Goal: Check status: Check status

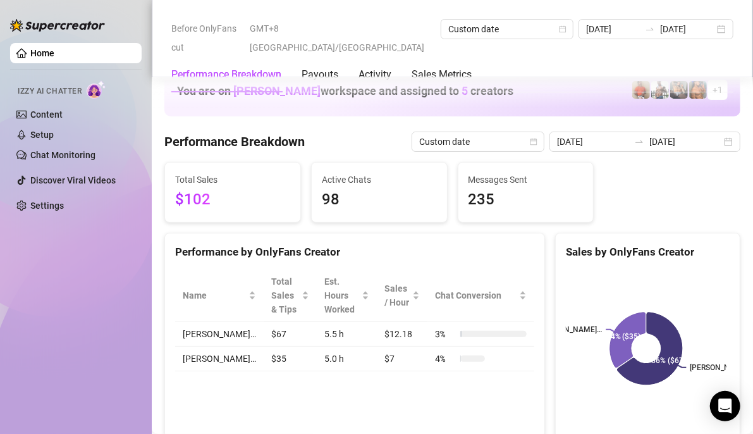
scroll to position [1770, 0]
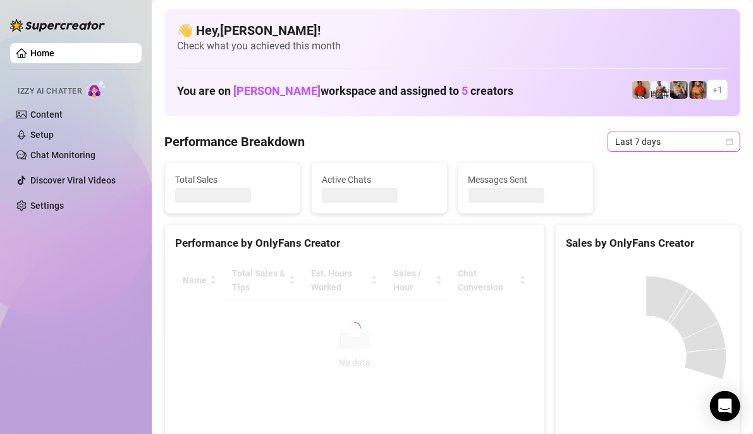
click at [696, 142] on span "Last 7 days" at bounding box center [674, 141] width 118 height 19
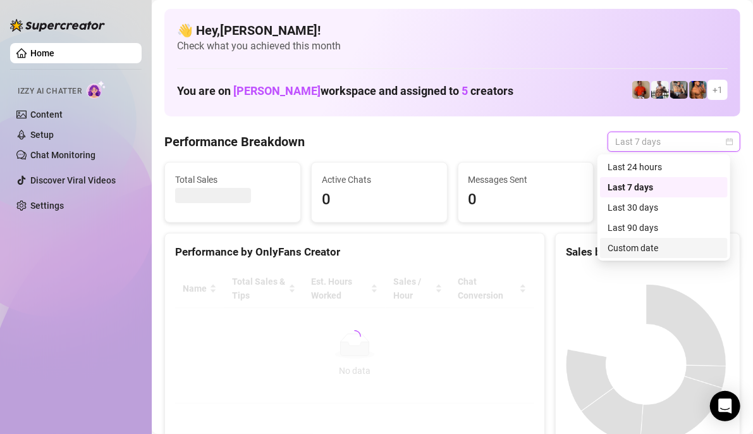
click at [661, 242] on div "Custom date" at bounding box center [664, 248] width 113 height 14
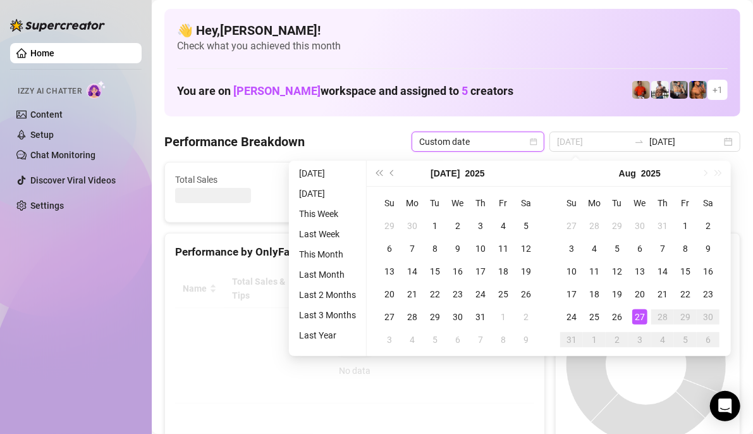
type input "[DATE]"
click at [642, 312] on div "27" at bounding box center [639, 316] width 15 height 15
drag, startPoint x: 642, startPoint y: 312, endPoint x: 658, endPoint y: 320, distance: 17.8
click at [642, 311] on div "27" at bounding box center [639, 316] width 15 height 15
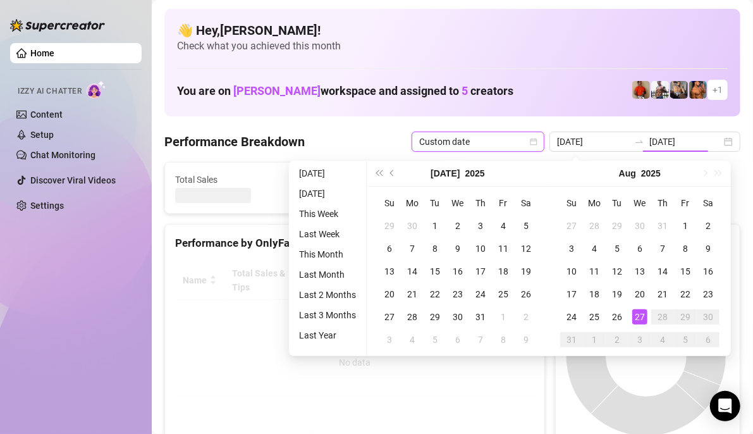
type input "[DATE]"
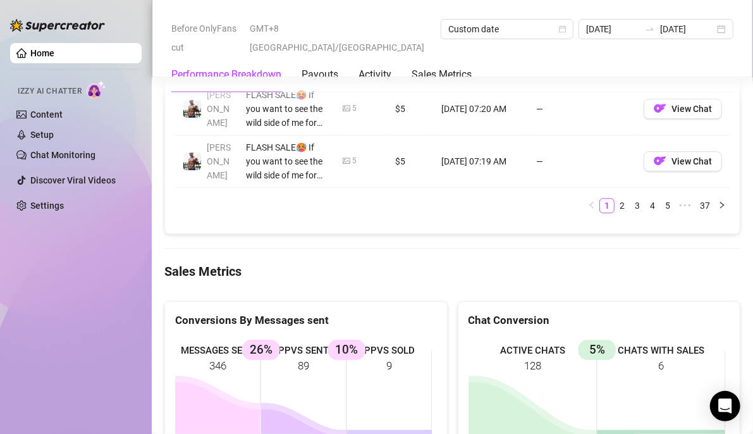
scroll to position [1707, 0]
